Goal: Task Accomplishment & Management: Complete application form

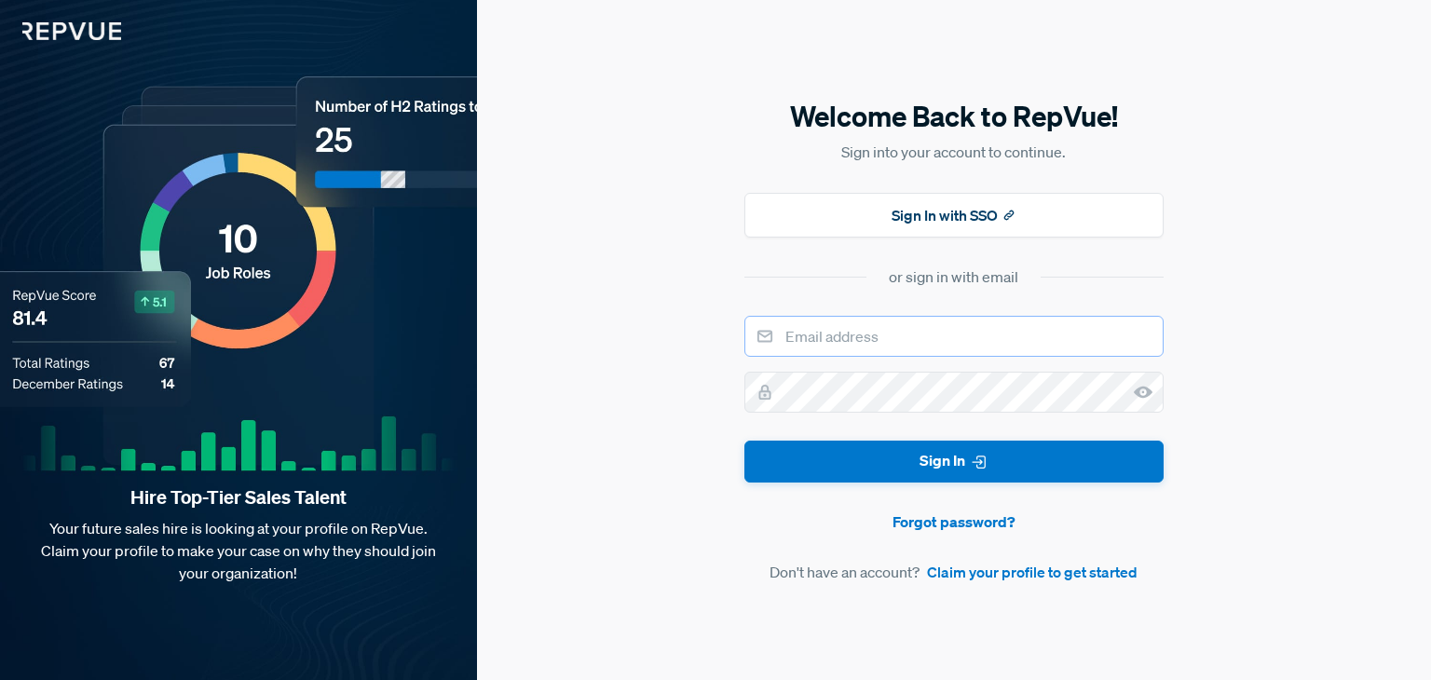
click at [927, 333] on input "email" at bounding box center [953, 336] width 419 height 41
type input "[EMAIL_ADDRESS][DOMAIN_NAME]"
click at [980, 575] on link "Claim your profile to get started" at bounding box center [1032, 572] width 211 height 22
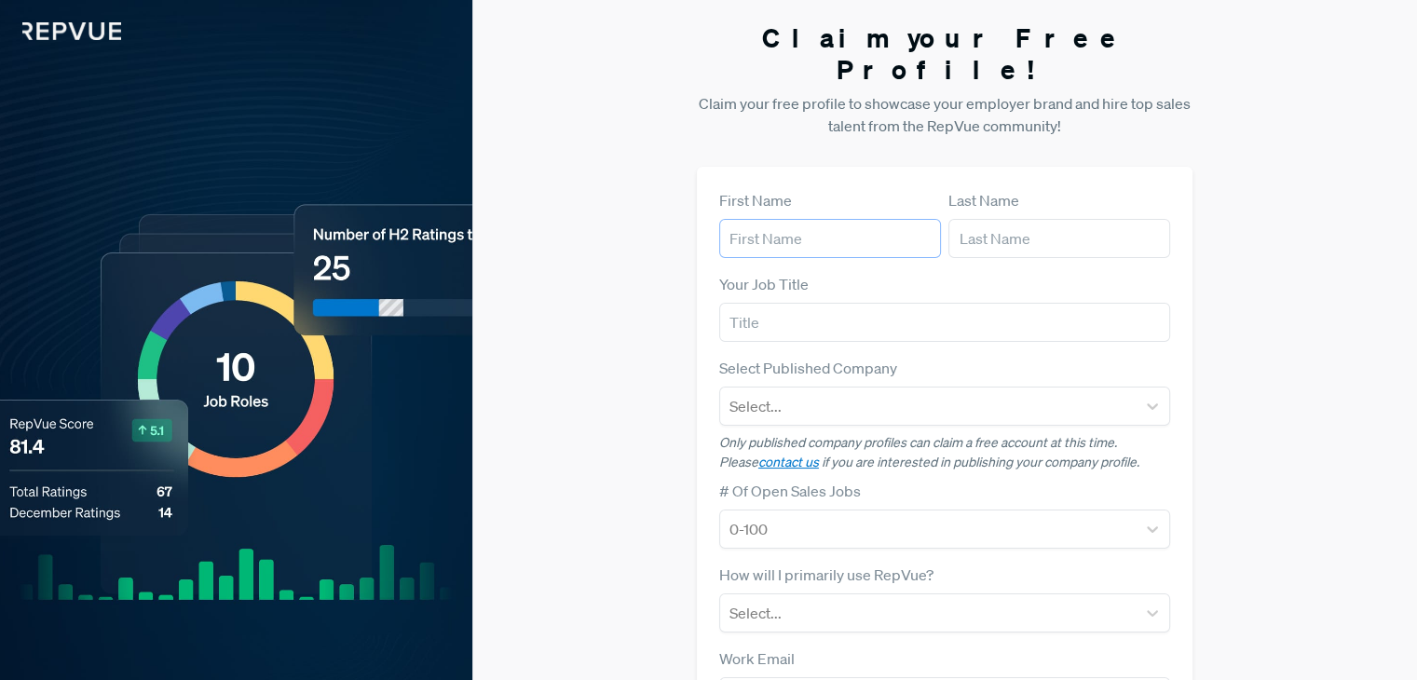
click at [818, 220] on input "text" at bounding box center [830, 238] width 222 height 39
click at [626, 222] on div "Claim your Free Profile! Claim your free profile to showcase your employer bran…" at bounding box center [944, 468] width 945 height 937
